Goal: Task Accomplishment & Management: Manage account settings

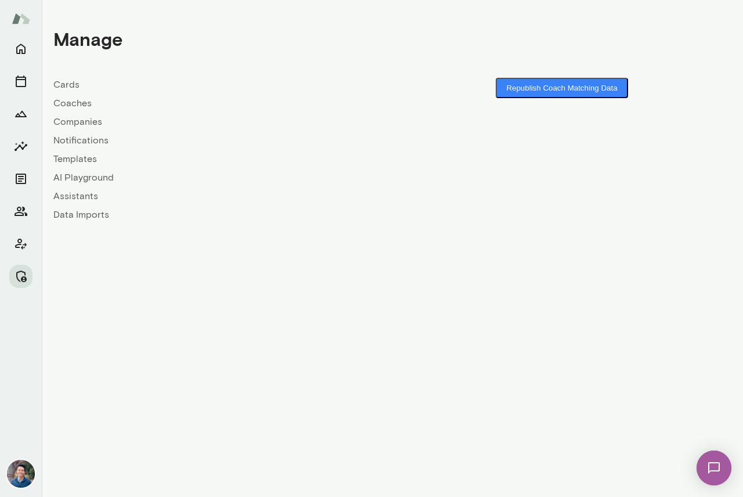
click at [74, 124] on link "Companies" at bounding box center [222, 122] width 339 height 14
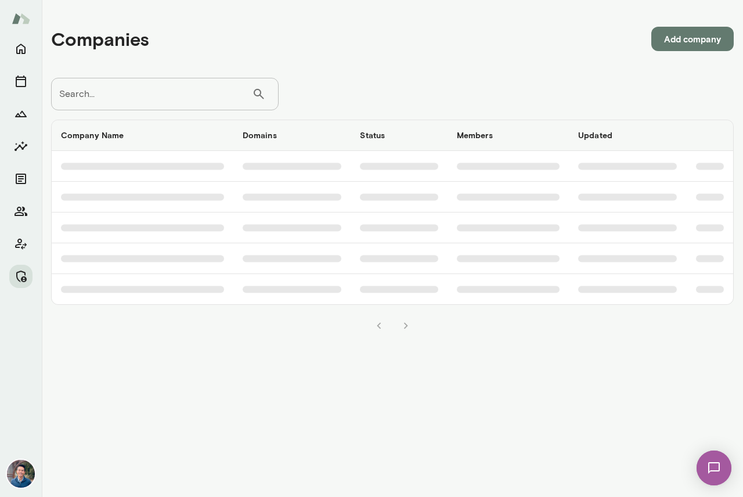
click at [150, 92] on input "Search..." at bounding box center [151, 94] width 201 height 33
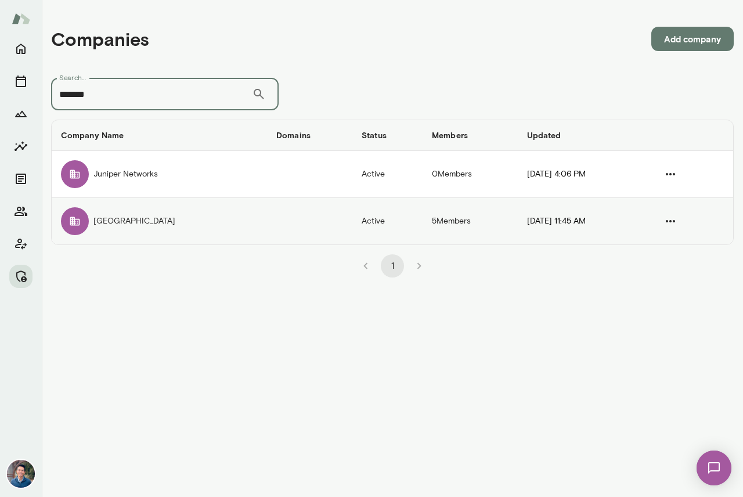
type input "*******"
click at [127, 218] on td "[GEOGRAPHIC_DATA]" at bounding box center [159, 221] width 215 height 46
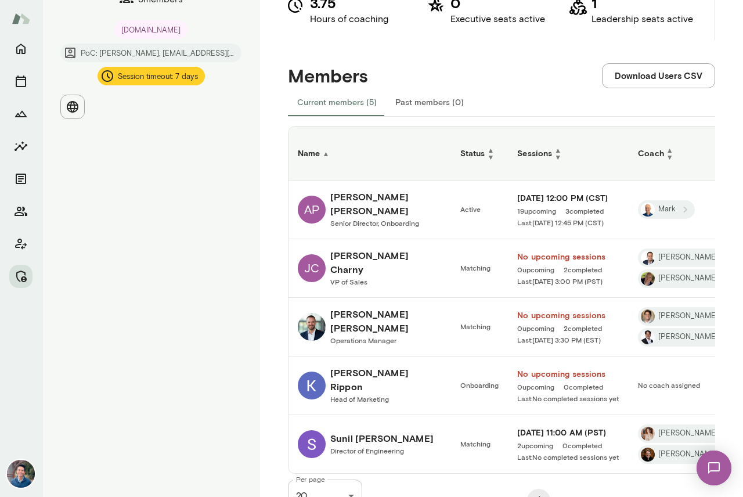
scroll to position [181, 0]
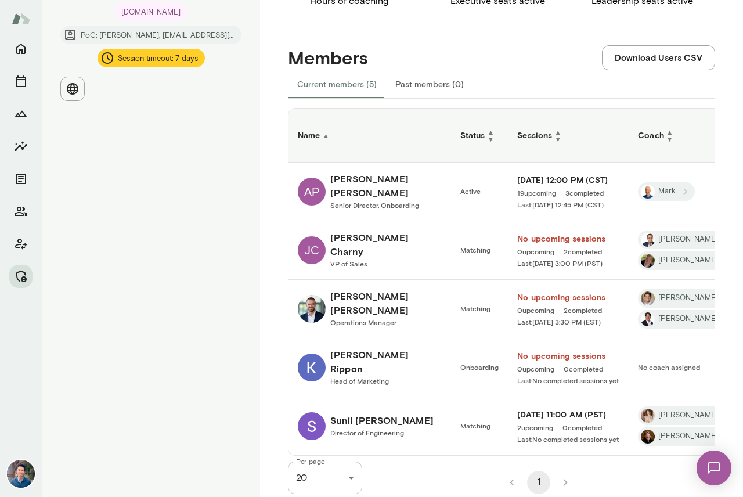
click at [341, 351] on h6 "[PERSON_NAME]" at bounding box center [386, 362] width 112 height 28
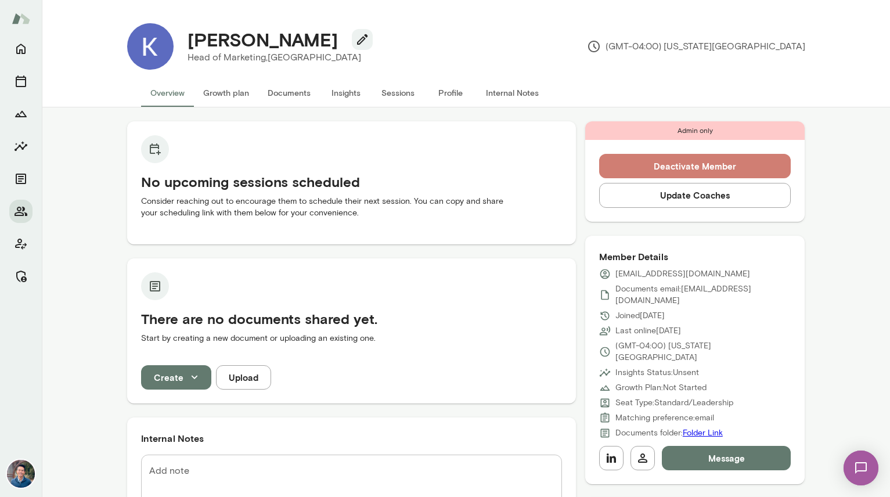
click at [735, 163] on button "Deactivate Member" at bounding box center [695, 166] width 192 height 24
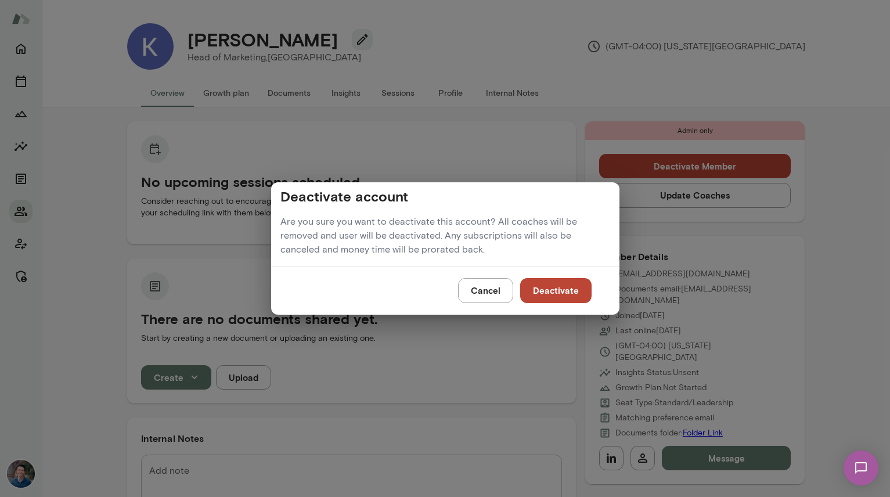
click at [573, 283] on button "Deactivate" at bounding box center [555, 290] width 71 height 24
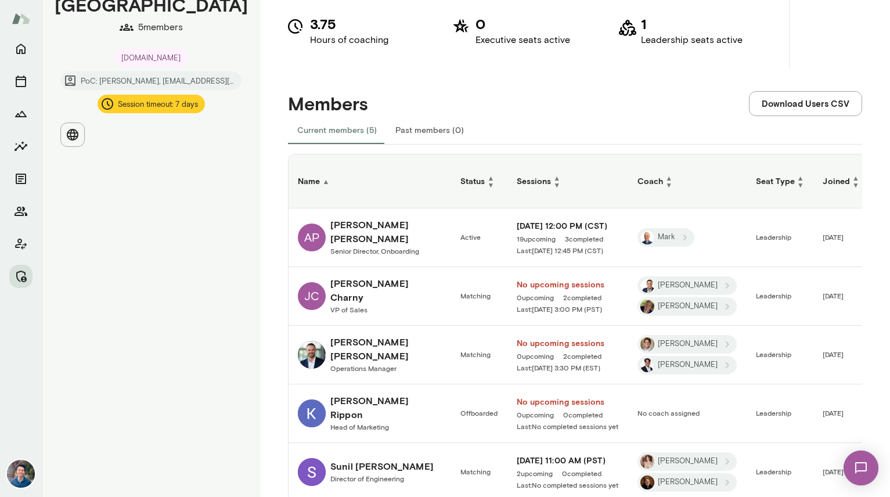
scroll to position [181, 0]
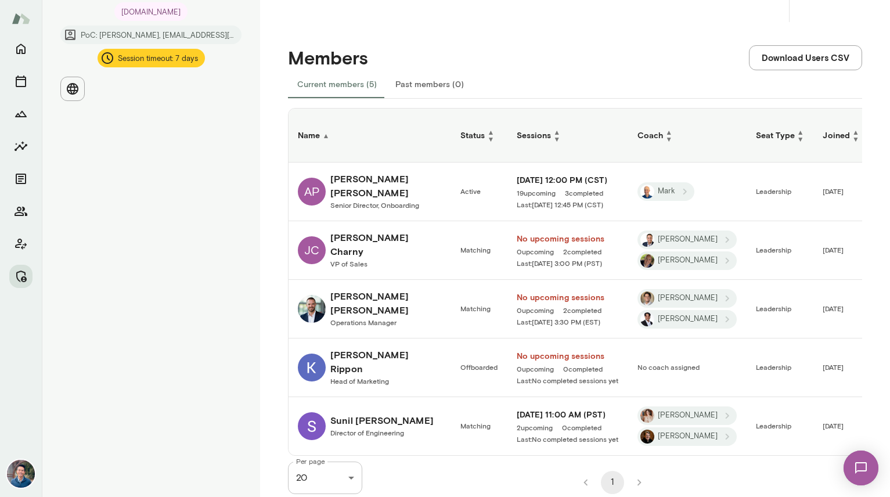
click at [275, 211] on div "Mento Engagement Metrics are based on employees who completed onboarding and ha…" at bounding box center [575, 161] width 630 height 685
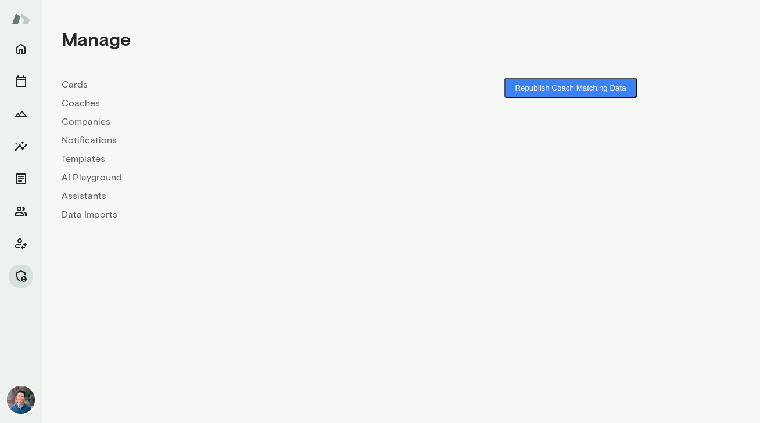
click at [134, 84] on link "Cards" at bounding box center [231, 85] width 339 height 14
click at [100, 118] on link "Companies" at bounding box center [231, 122] width 339 height 14
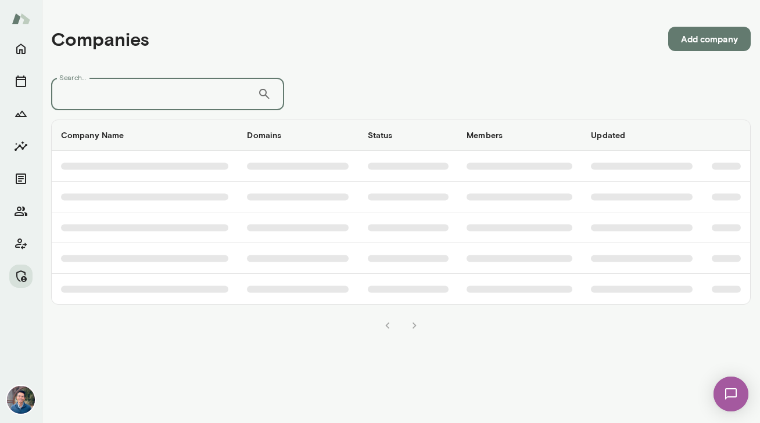
click at [102, 105] on input "Search..." at bounding box center [154, 94] width 206 height 33
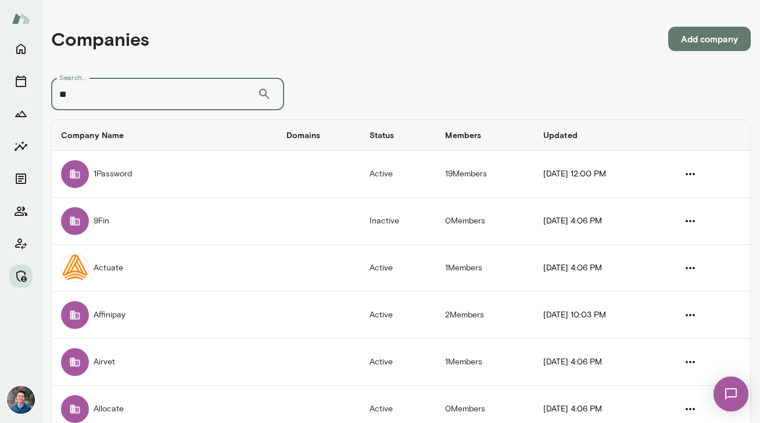
type input "*"
type input "*********"
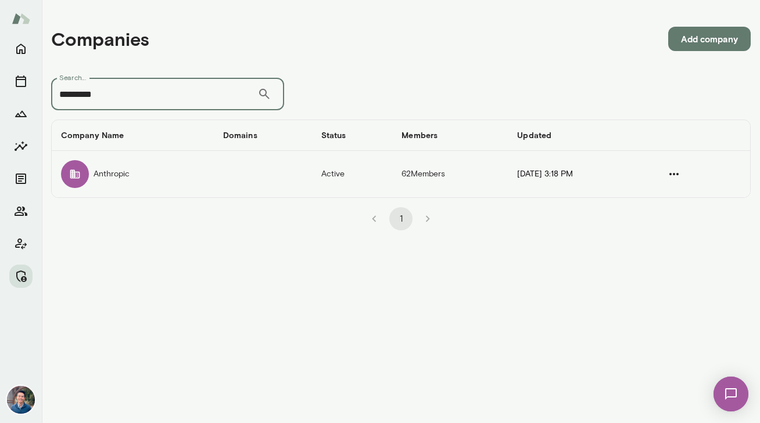
click at [241, 171] on td "companies table" at bounding box center [263, 174] width 98 height 46
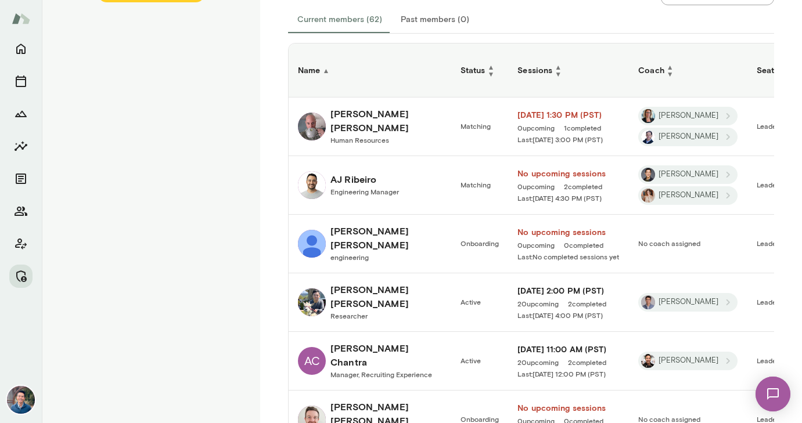
scroll to position [282, 0]
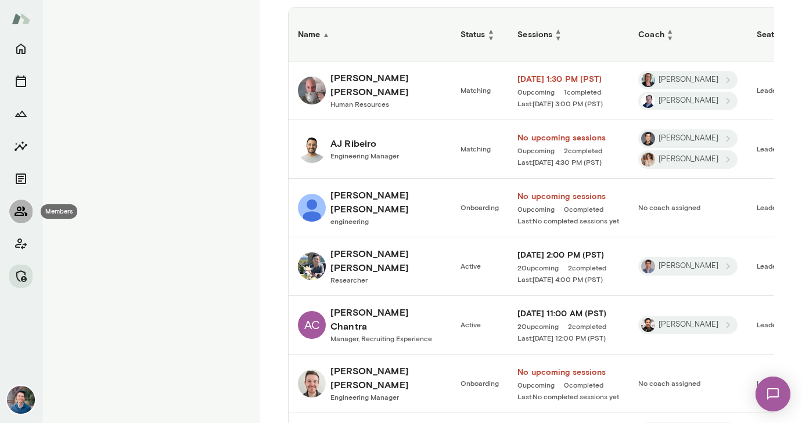
click at [26, 213] on icon "Members" at bounding box center [21, 211] width 13 height 9
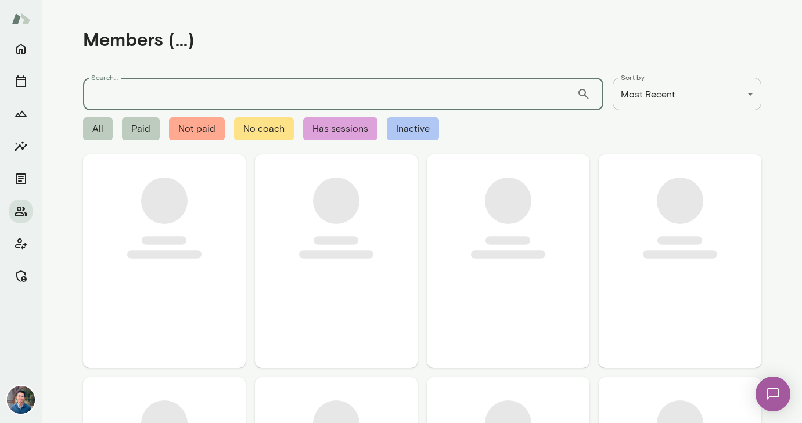
click at [161, 94] on input "Search..." at bounding box center [330, 94] width 494 height 33
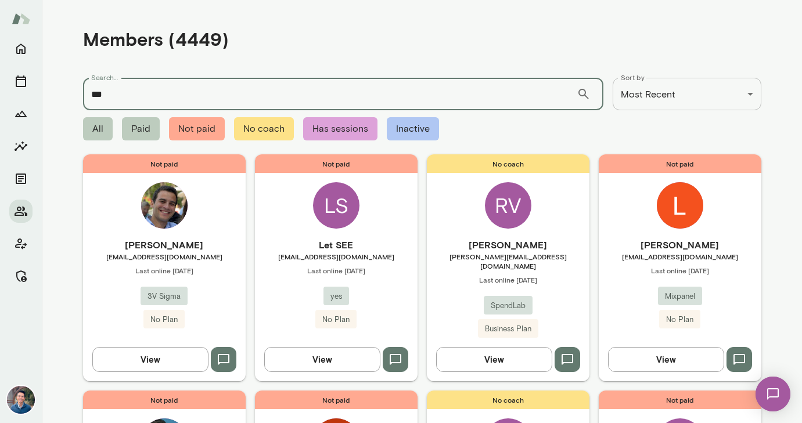
type input "**"
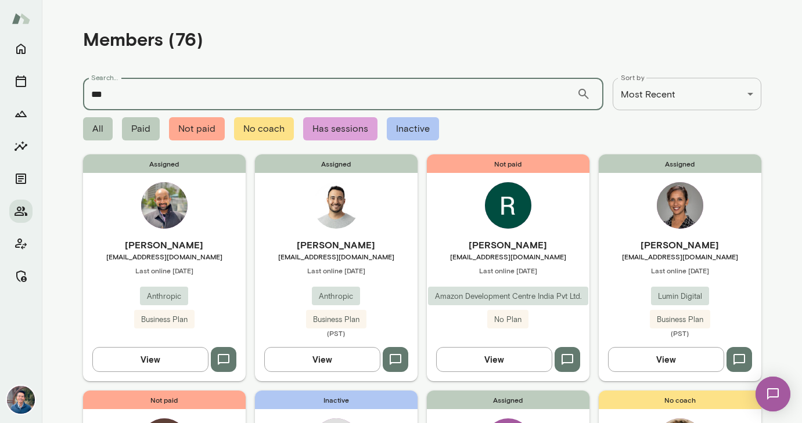
click at [343, 213] on img at bounding box center [336, 205] width 46 height 46
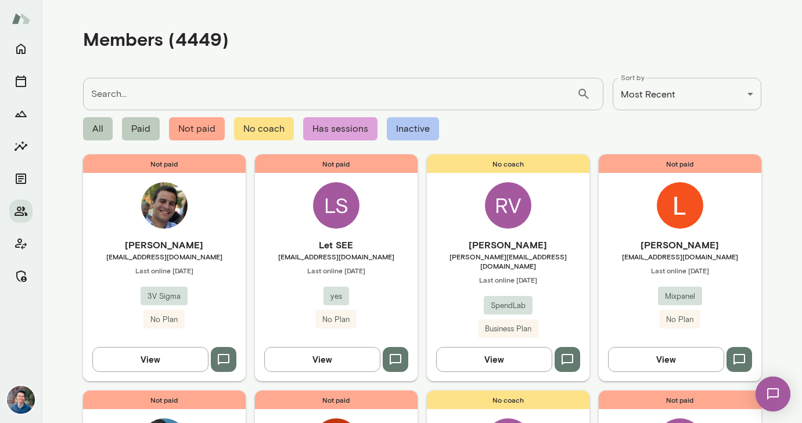
click at [271, 99] on input "Search..." at bounding box center [330, 94] width 494 height 33
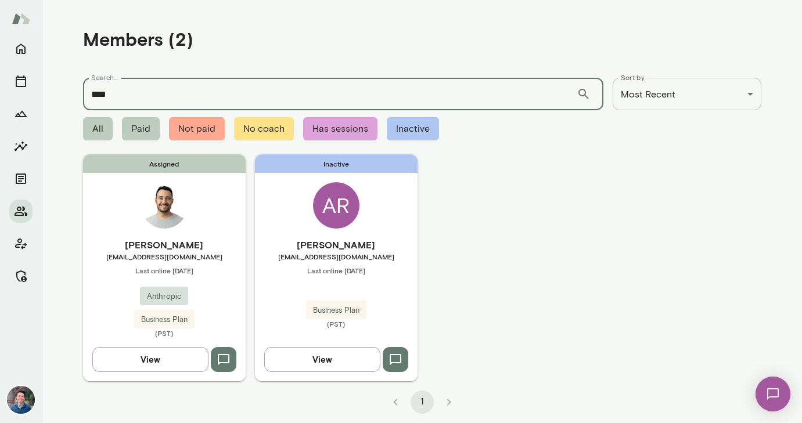
type input "****"
click at [390, 227] on div "Inactive AR AJ Ribeiro aj@bigeye.com Last online December 18 Business Plan (PST…" at bounding box center [336, 267] width 163 height 227
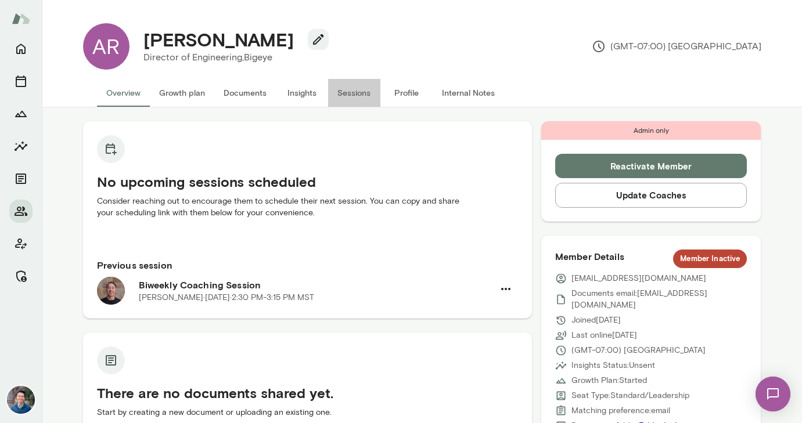
click at [358, 96] on button "Sessions" at bounding box center [354, 93] width 52 height 28
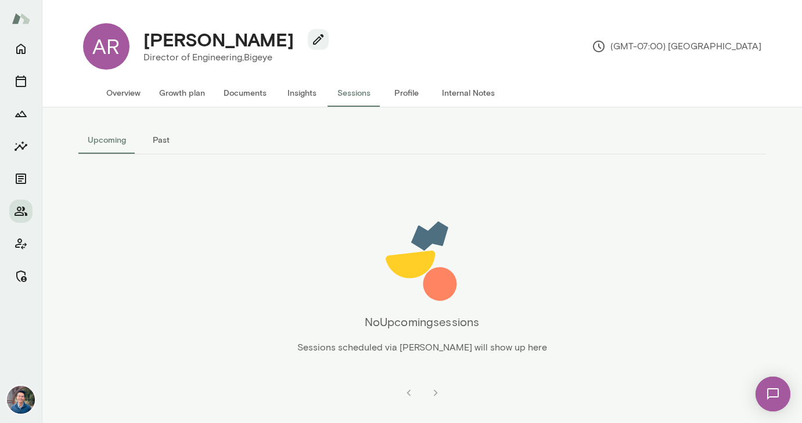
click at [156, 142] on button "Past" at bounding box center [161, 140] width 52 height 28
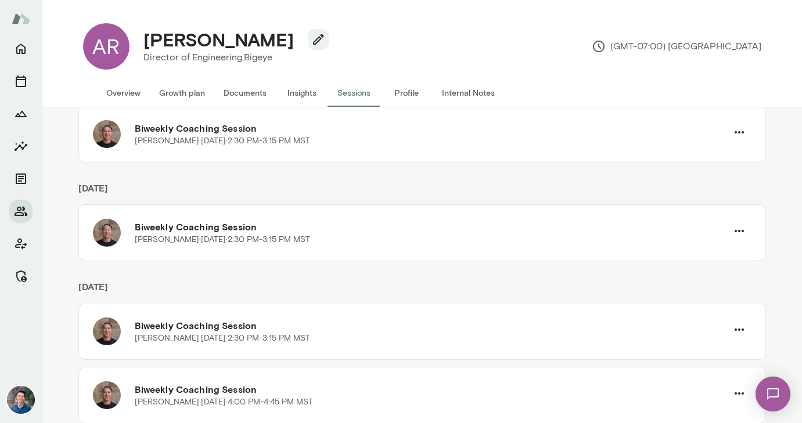
scroll to position [2632, 0]
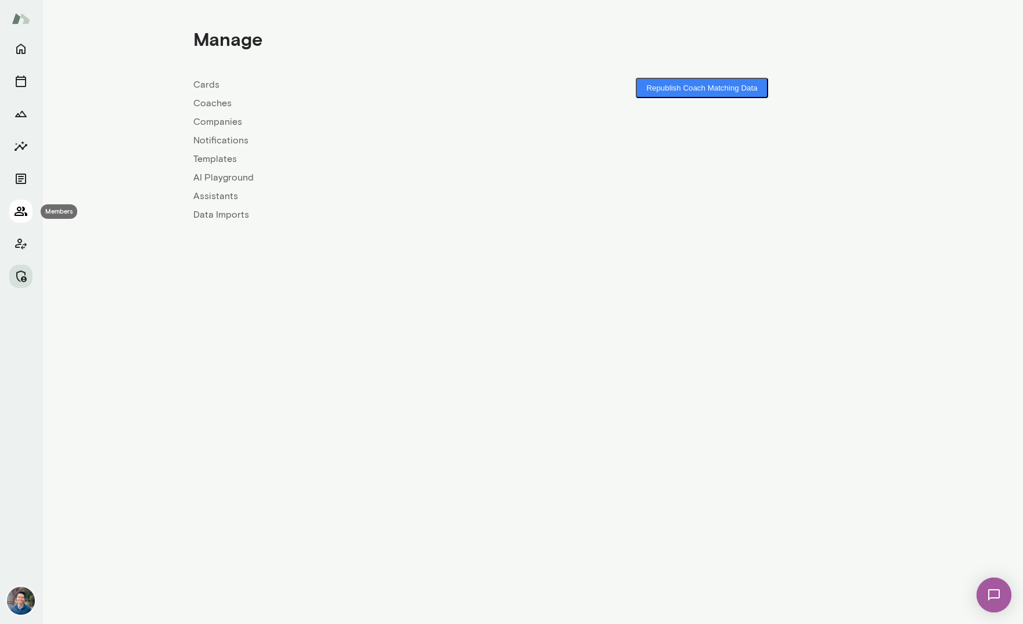
click at [17, 211] on icon "Members" at bounding box center [21, 211] width 14 height 14
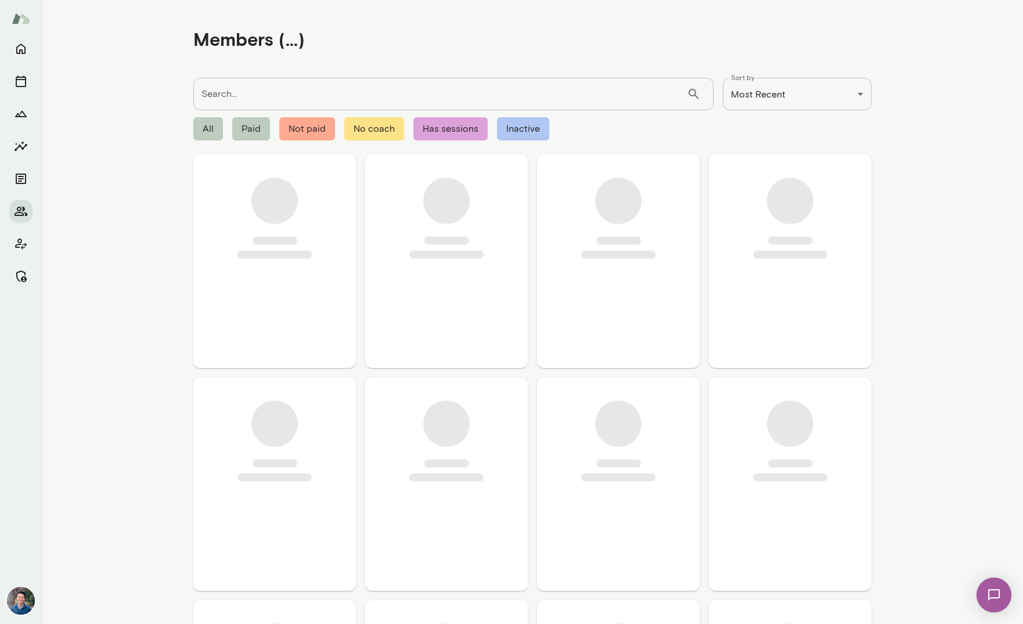
click at [313, 95] on input "Search..." at bounding box center [440, 94] width 494 height 33
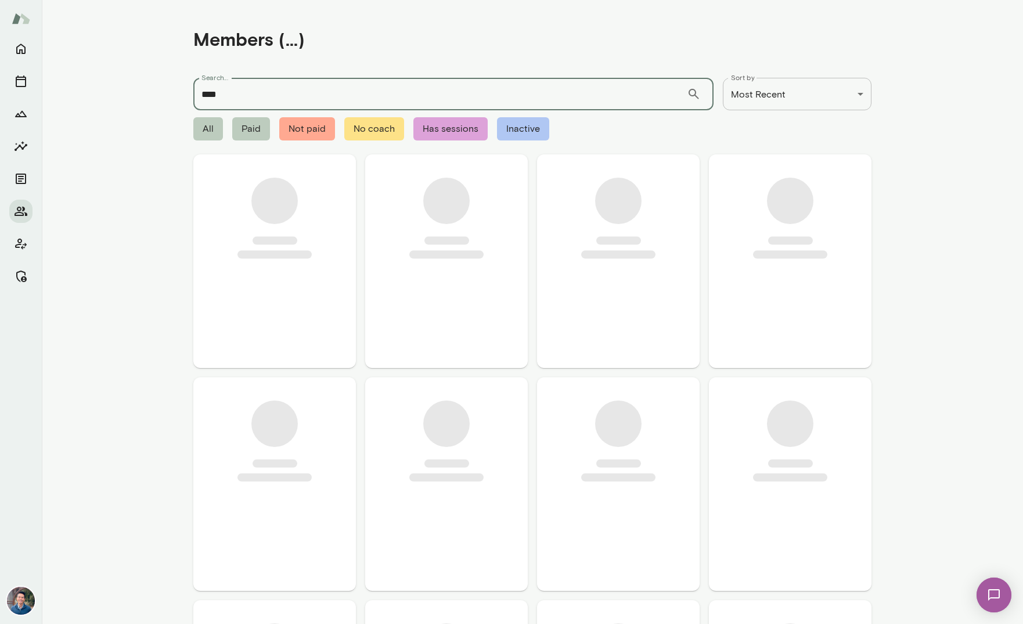
type input "*****"
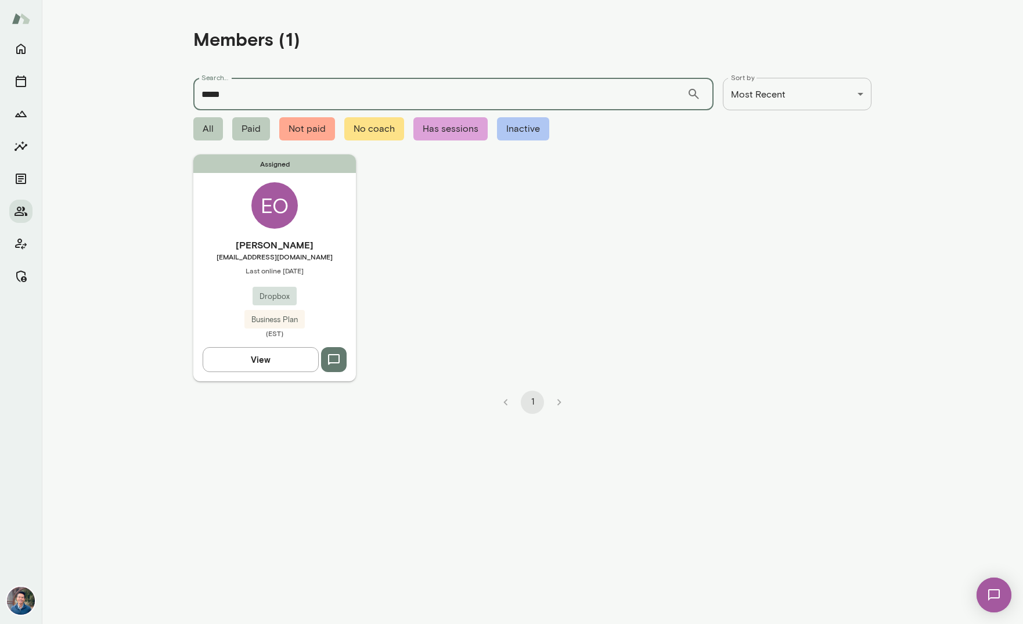
click at [333, 229] on div "Assigned EO Emeka Okafor Jr eokaforjr@dropbox.com Last online September 2 Dropb…" at bounding box center [274, 267] width 163 height 227
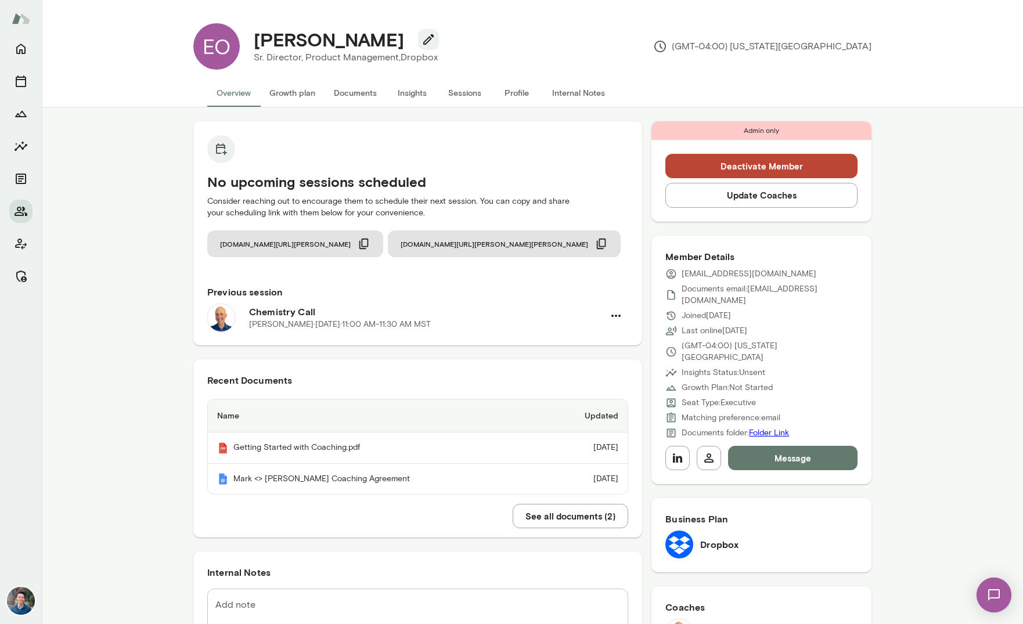
click at [461, 99] on button "Sessions" at bounding box center [465, 93] width 52 height 28
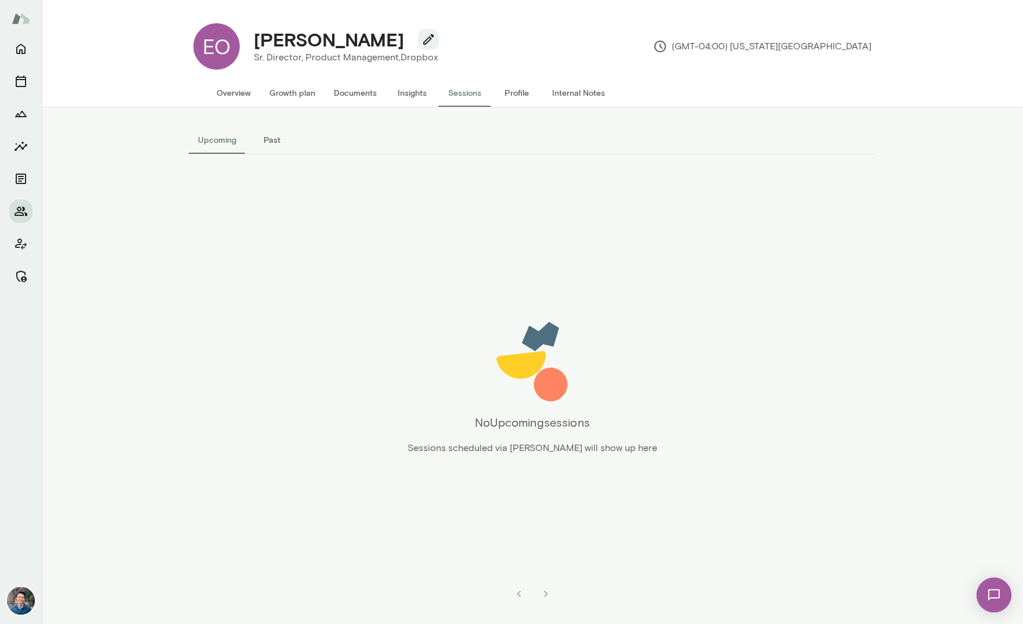
click at [263, 151] on button "Past" at bounding box center [272, 140] width 52 height 28
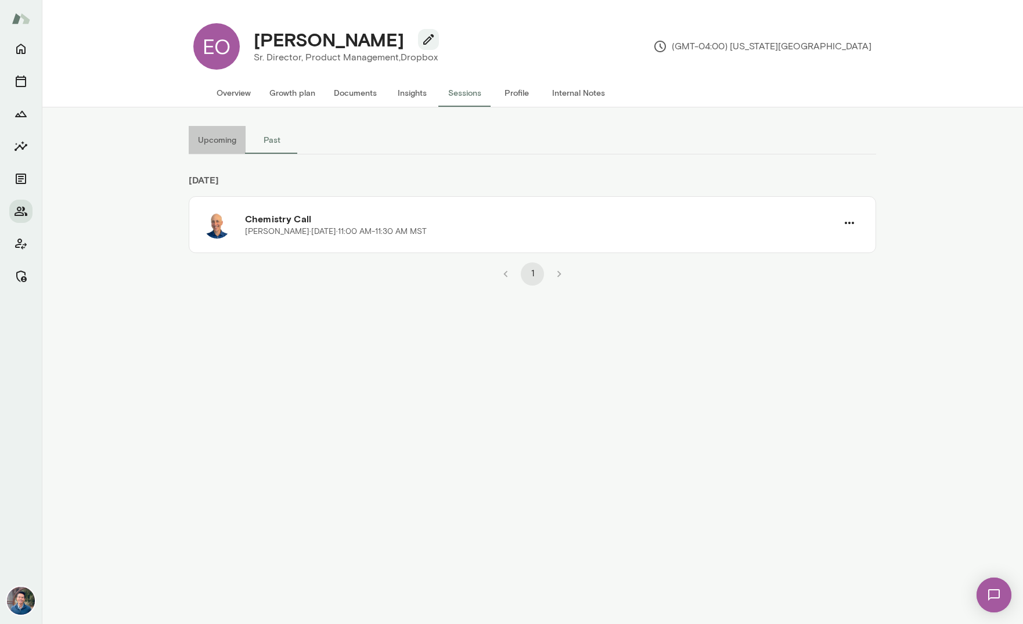
click at [221, 150] on button "Upcoming" at bounding box center [217, 140] width 57 height 28
